Goal: Task Accomplishment & Management: Manage account settings

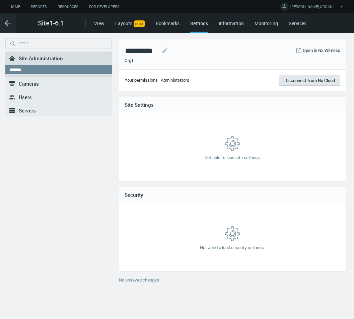
click at [46, 98] on link ".st0{fill-rule:evenodd;clip-rule:evenodd;fill:#2B383F;} Users" at bounding box center [58, 96] width 107 height 13
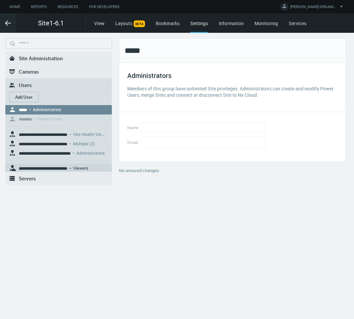
click at [67, 166] on nx-search-highlight "**********" at bounding box center [43, 168] width 49 height 4
